Goal: Navigation & Orientation: Find specific page/section

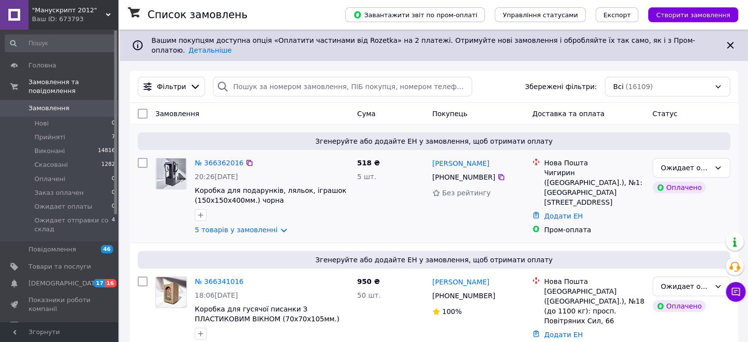
scroll to position [98, 0]
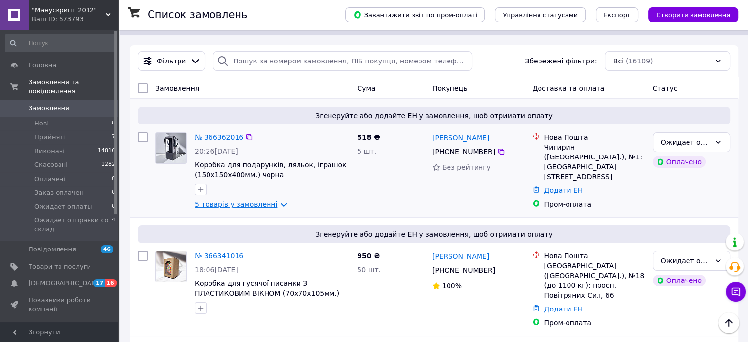
click at [234, 200] on link "5 товарів у замовленні" at bounding box center [236, 204] width 83 height 8
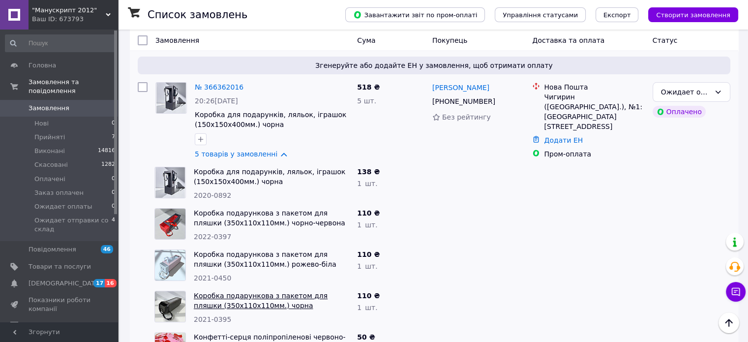
scroll to position [148, 0]
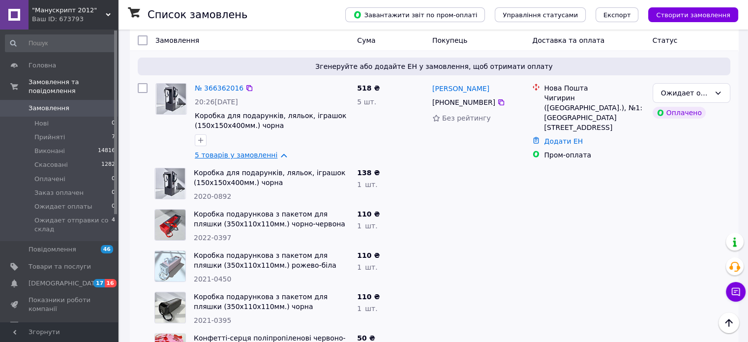
click at [236, 151] on link "5 товарів у замовленні" at bounding box center [236, 155] width 83 height 8
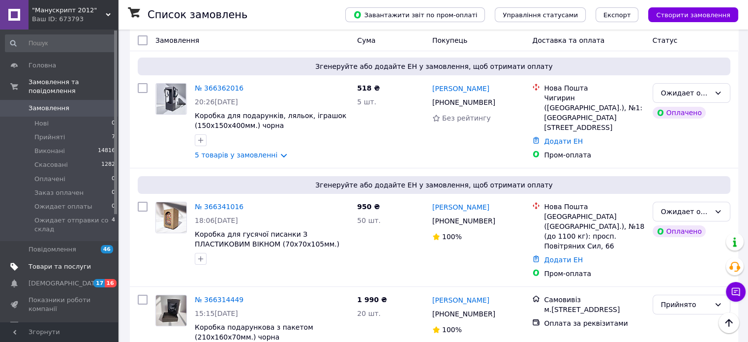
click at [60, 262] on span "Товари та послуги" at bounding box center [60, 266] width 62 height 9
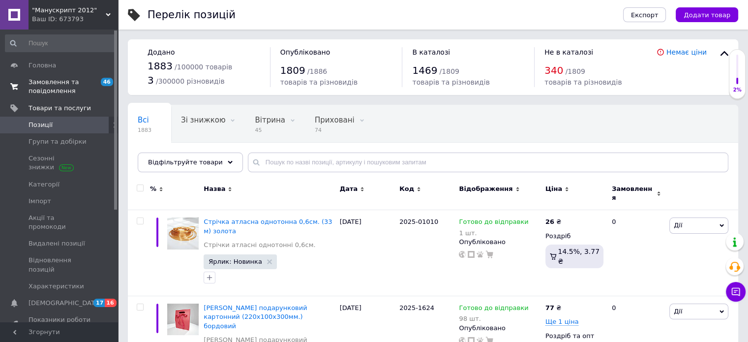
click at [47, 89] on span "Замовлення та повідомлення" at bounding box center [60, 87] width 62 height 18
